Goal: Navigation & Orientation: Go to known website

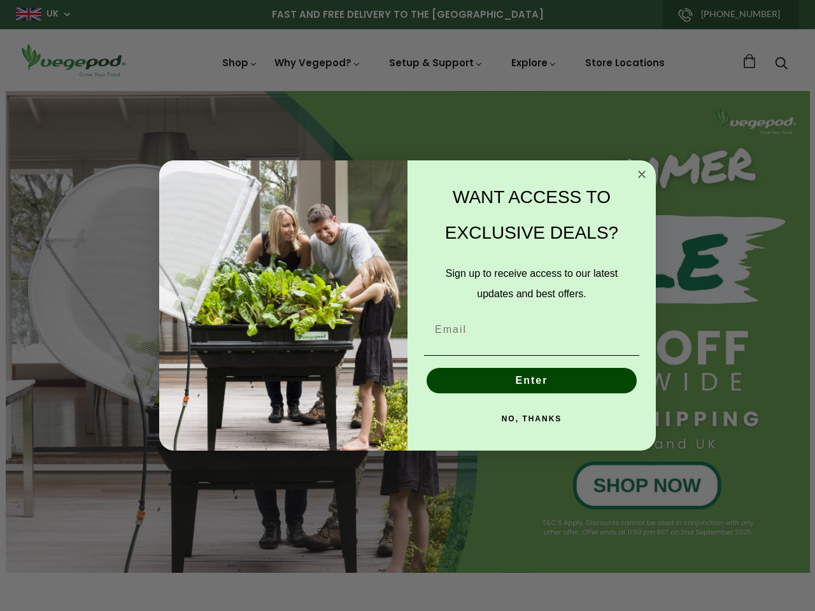
scroll to position [0, 3091]
click at [407, 305] on div "WANT ACCESS TO EXCLUSIVE DEALS? Sign up to receive access to our latest updates…" at bounding box center [524, 305] width 235 height 265
click at [642, 174] on icon "Close dialog" at bounding box center [641, 174] width 6 height 6
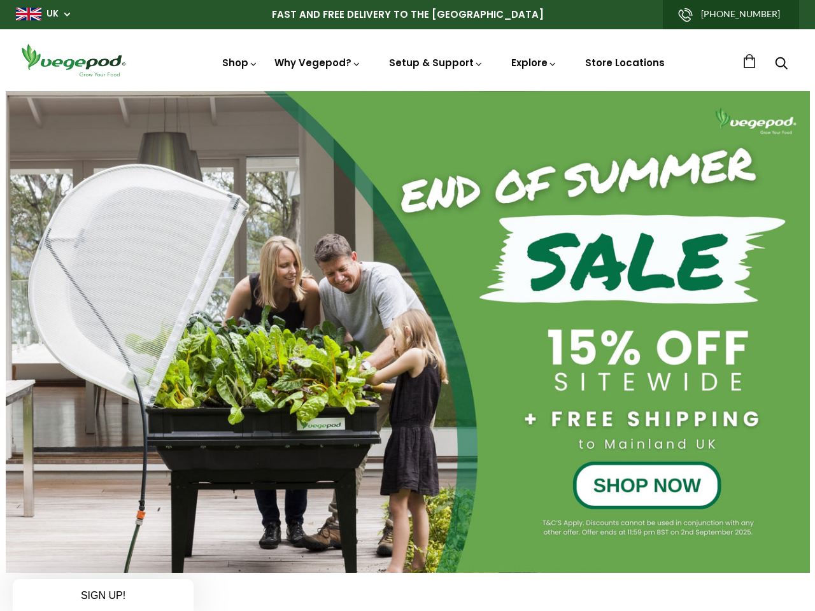
click at [531, 397] on button "Enter" at bounding box center [531, 409] width 210 height 25
click at [531, 419] on div "Enter" at bounding box center [531, 410] width 223 height 38
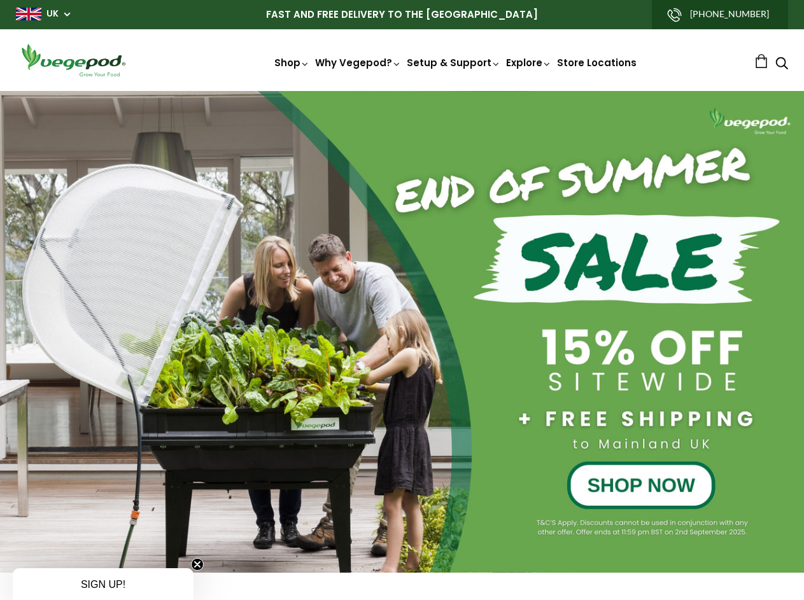
scroll to position [0, 571]
